Goal: Check status: Check status

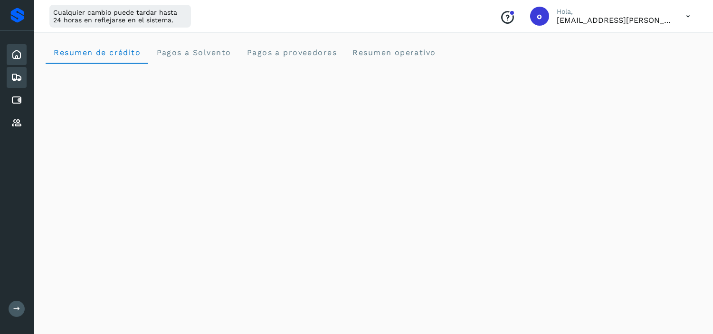
click at [17, 74] on icon at bounding box center [16, 77] width 11 height 11
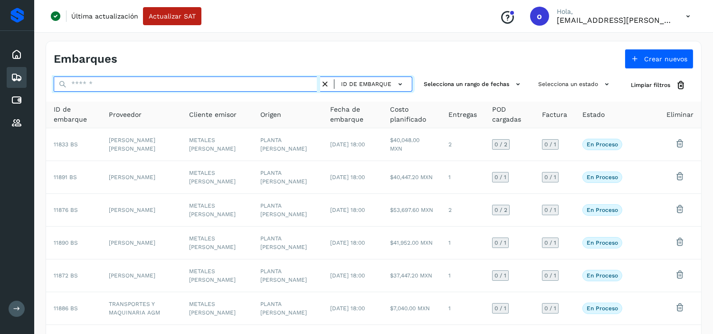
click at [205, 86] on input "text" at bounding box center [187, 83] width 266 height 15
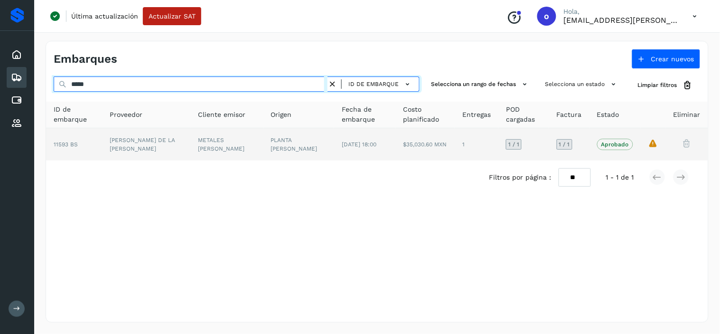
type input "********"
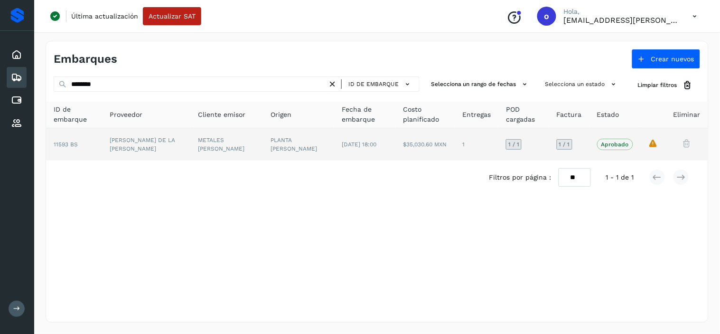
click at [313, 145] on td "PLANTA [PERSON_NAME]" at bounding box center [298, 144] width 71 height 32
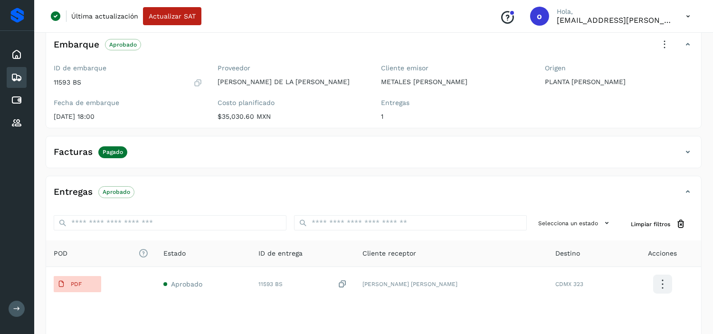
scroll to position [154, 0]
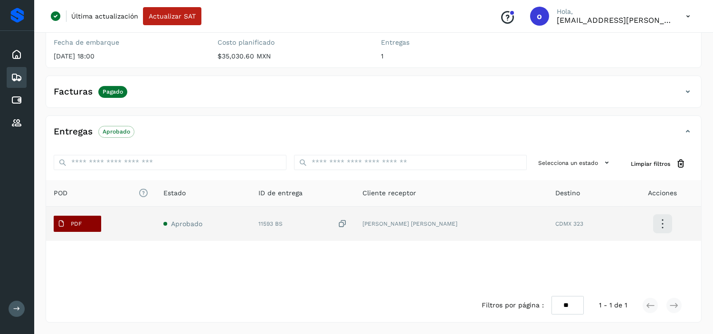
click at [86, 222] on button "PDF" at bounding box center [77, 224] width 47 height 16
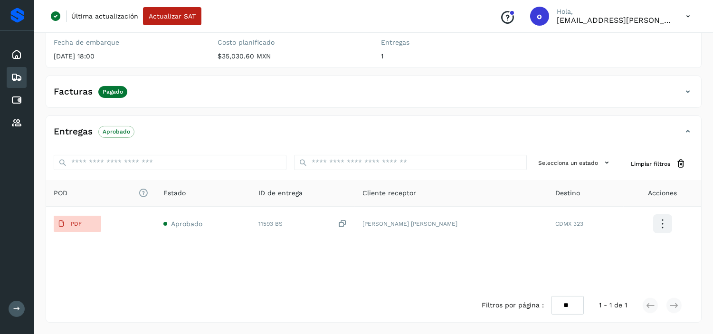
click at [181, 96] on div "Facturas Pagado" at bounding box center [364, 92] width 636 height 16
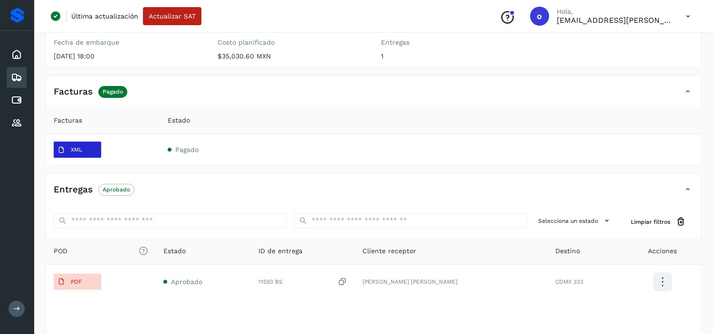
click at [74, 149] on p "XML" at bounding box center [76, 149] width 11 height 7
click at [18, 73] on icon at bounding box center [16, 77] width 11 height 11
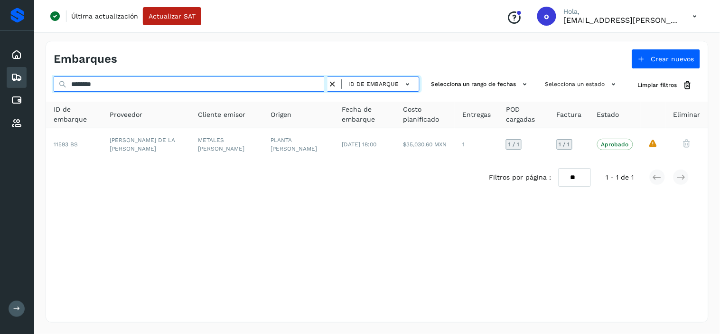
drag, startPoint x: 113, startPoint y: 83, endPoint x: 66, endPoint y: 85, distance: 47.6
click at [66, 85] on div "******** ID de embarque" at bounding box center [237, 85] width 366 height 18
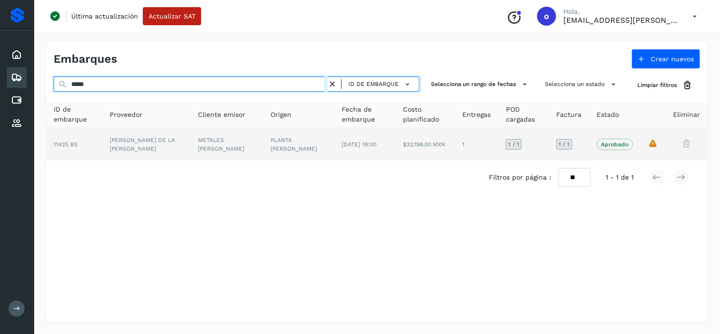
type input "*****"
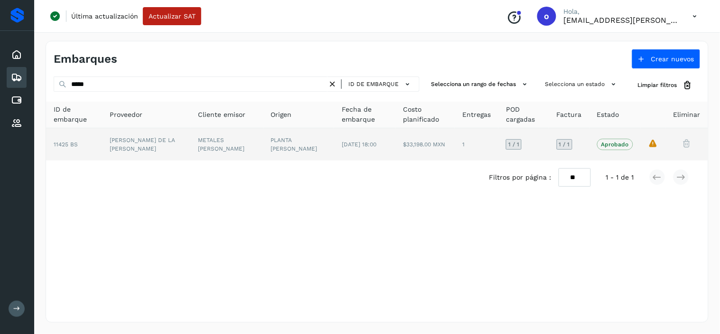
click at [292, 151] on td "PLANTA [PERSON_NAME]" at bounding box center [298, 144] width 71 height 32
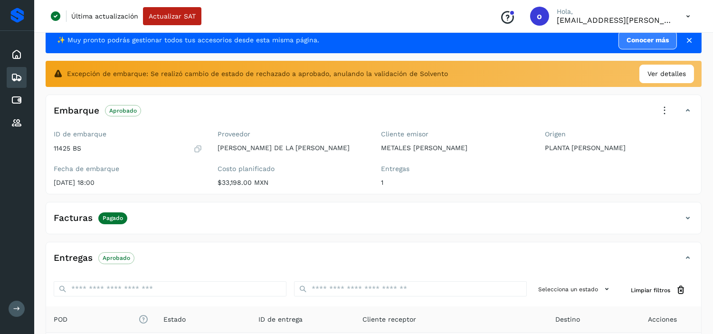
scroll to position [53, 0]
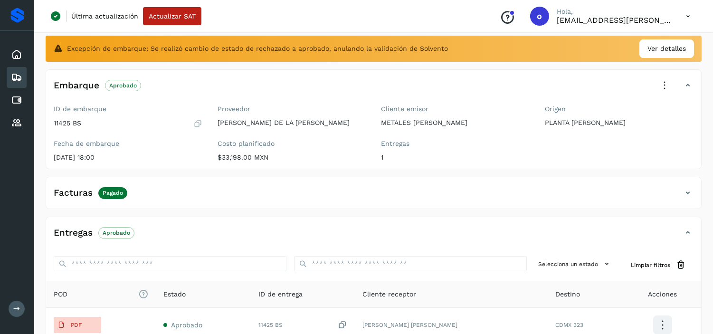
click at [160, 188] on div "Facturas Pagado" at bounding box center [364, 193] width 636 height 16
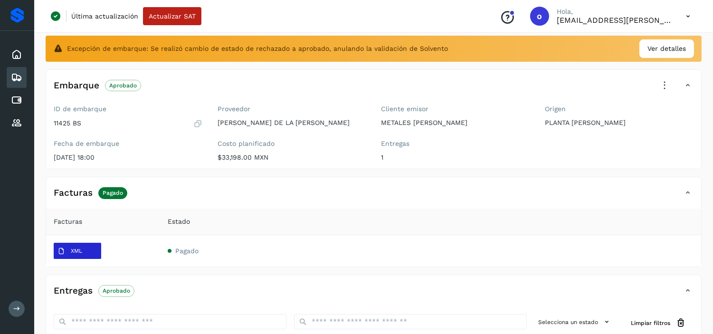
click at [64, 246] on span "XML" at bounding box center [70, 251] width 32 height 15
